Goal: Find specific page/section: Find specific page/section

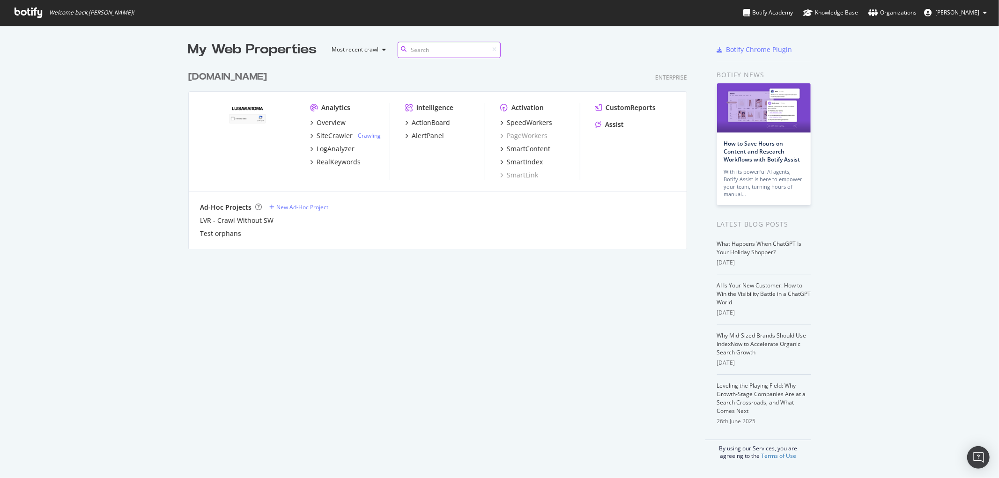
scroll to position [181, 498]
click at [226, 77] on div "[DOMAIN_NAME]" at bounding box center [227, 77] width 79 height 14
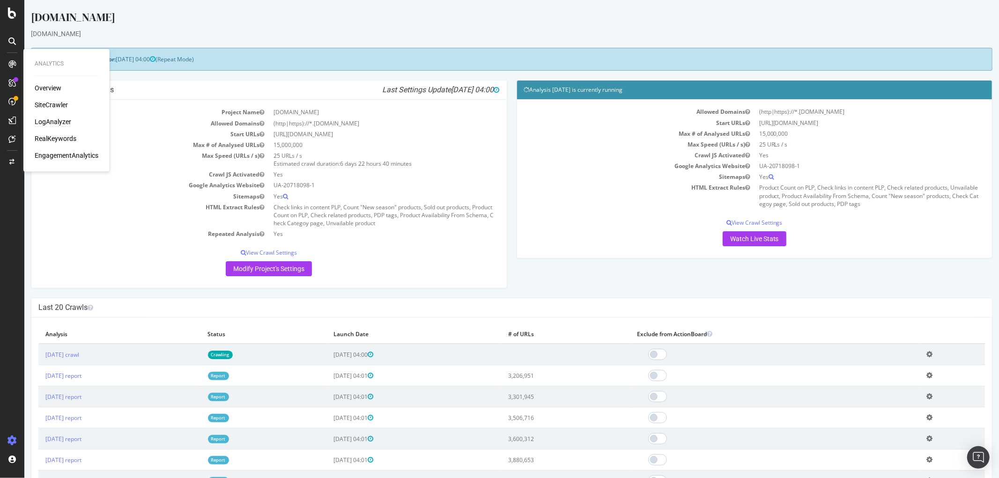
click at [49, 119] on div "LogAnalyzer" at bounding box center [53, 122] width 37 height 9
